Goal: Transaction & Acquisition: Purchase product/service

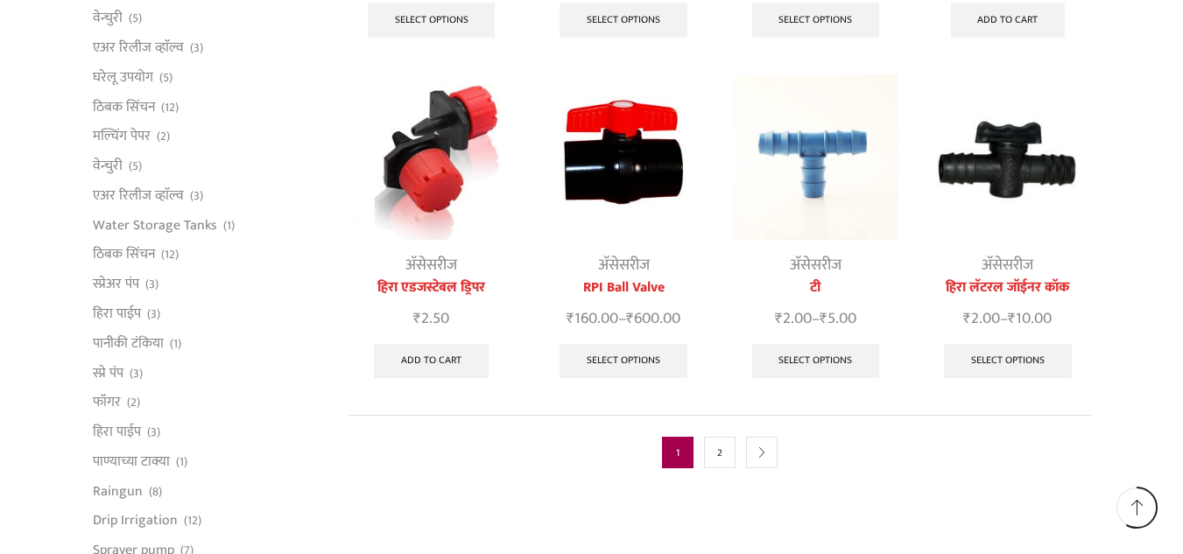
scroll to position [876, 0]
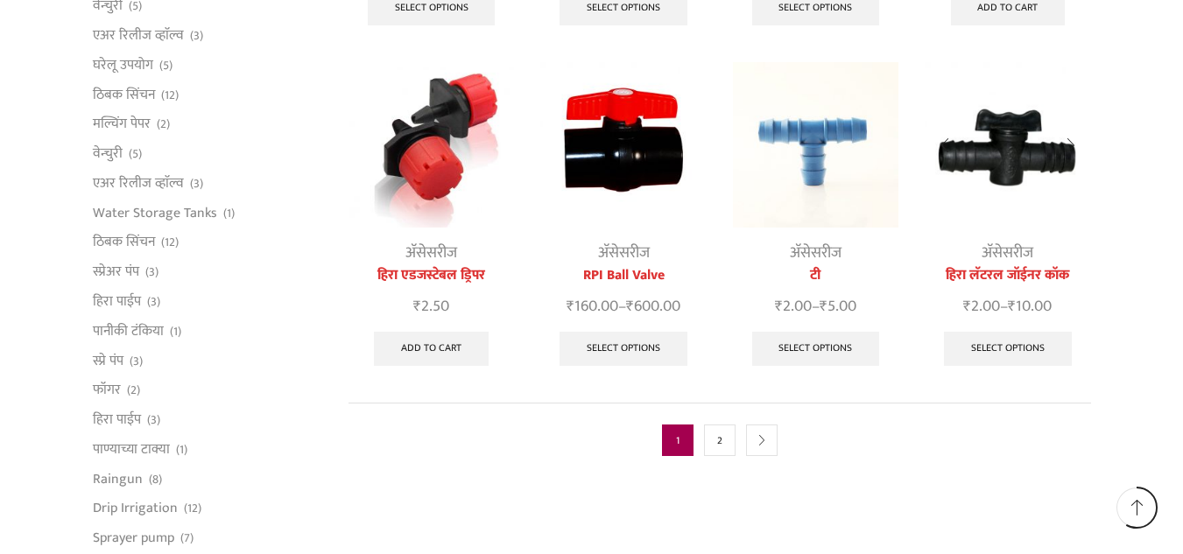
click at [1014, 240] on link "अ‍ॅसेसरीज" at bounding box center [1008, 253] width 52 height 26
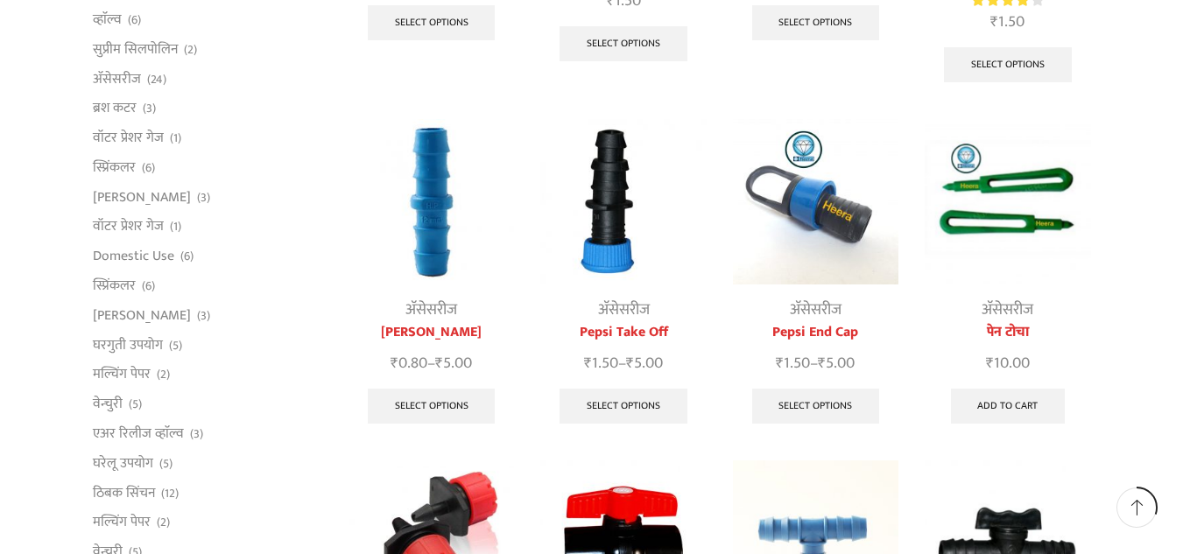
scroll to position [455, 0]
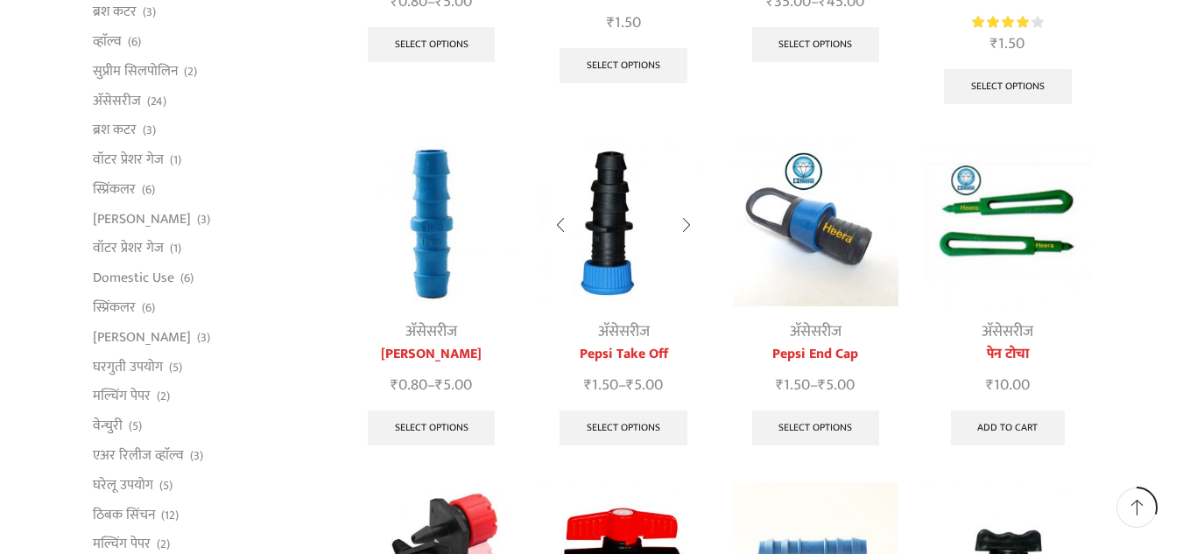
click at [590, 246] on img at bounding box center [622, 223] width 165 height 165
click at [609, 411] on link "Select options" at bounding box center [623, 428] width 128 height 35
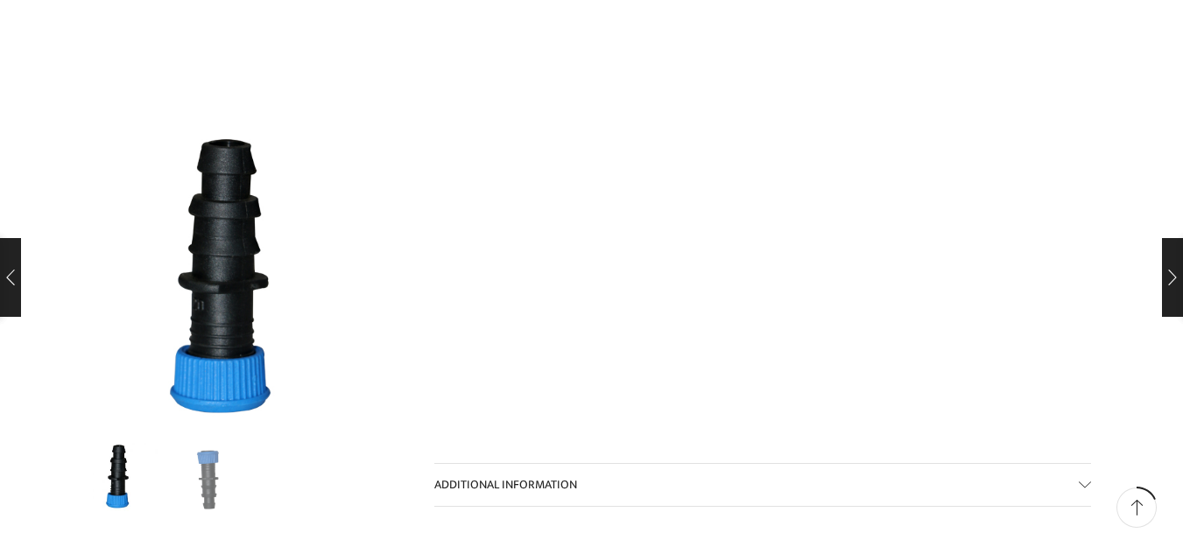
scroll to position [1604, 0]
